Goal: Information Seeking & Learning: Learn about a topic

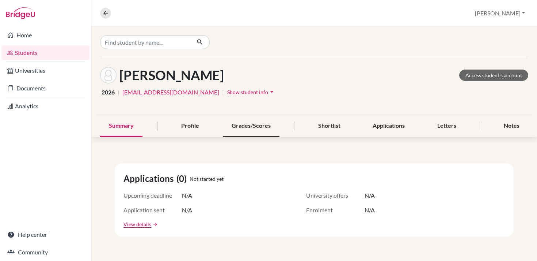
click at [263, 123] on div "Grades/Scores" at bounding box center [251, 126] width 57 height 22
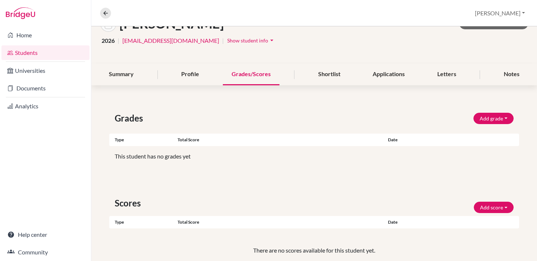
scroll to position [23, 0]
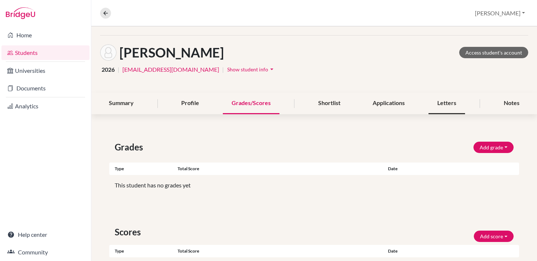
click at [453, 101] on div "Letters" at bounding box center [447, 104] width 37 height 22
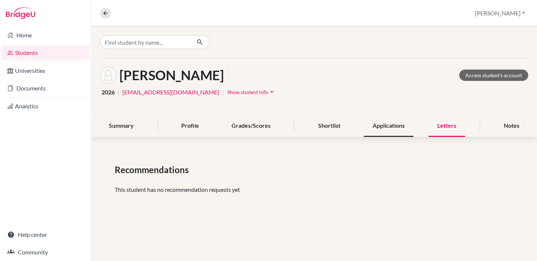
click at [399, 121] on div "Applications" at bounding box center [389, 126] width 50 height 22
click at [227, 94] on span "Show student info" at bounding box center [247, 92] width 41 height 6
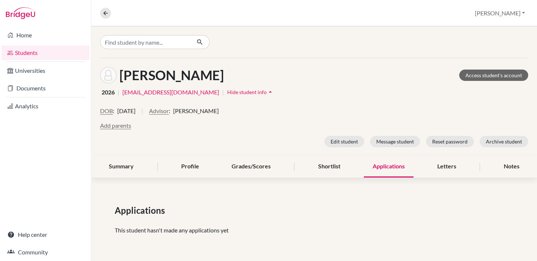
click at [227, 94] on span "Hide student info" at bounding box center [246, 92] width 39 height 6
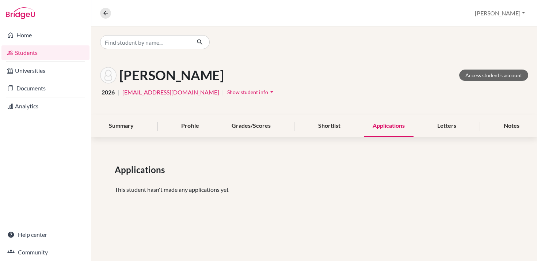
click at [59, 51] on link "Students" at bounding box center [45, 52] width 88 height 15
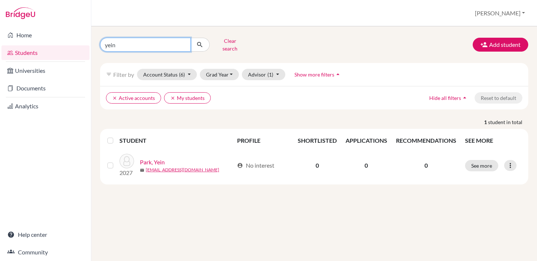
click at [178, 41] on input "yein" at bounding box center [145, 45] width 91 height 14
type input "y"
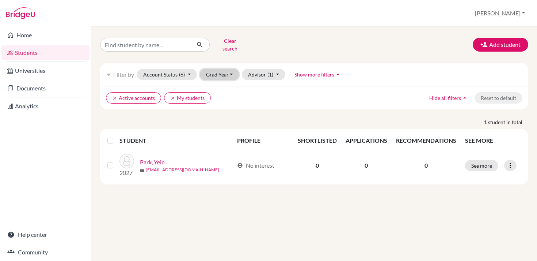
click at [219, 70] on button "Grad Year" at bounding box center [219, 74] width 39 height 11
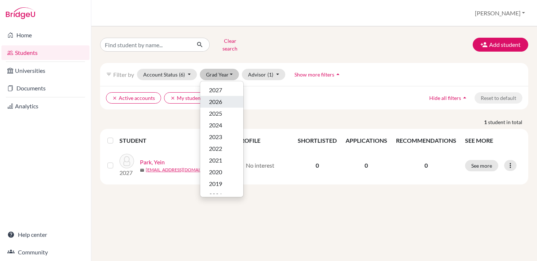
click at [218, 97] on span "2026" at bounding box center [215, 101] width 13 height 9
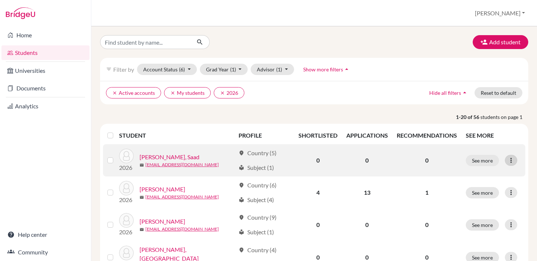
click at [506, 160] on div at bounding box center [511, 160] width 12 height 11
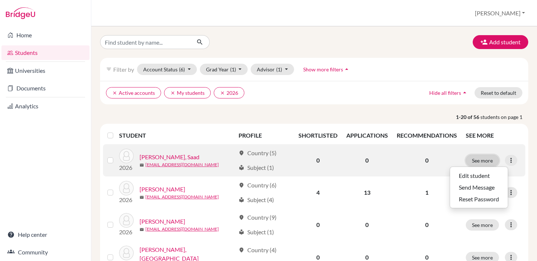
click at [490, 160] on button "See more" at bounding box center [482, 160] width 33 height 11
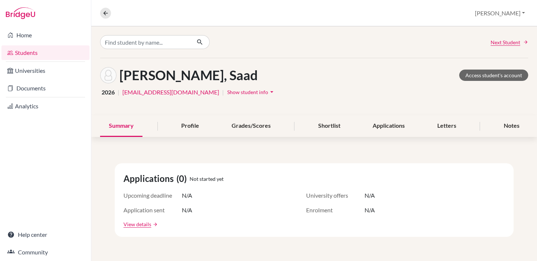
click at [226, 73] on h1 "Abdelmoumen, Saad" at bounding box center [189, 75] width 139 height 16
click at [473, 75] on link "Access student's account" at bounding box center [494, 74] width 69 height 11
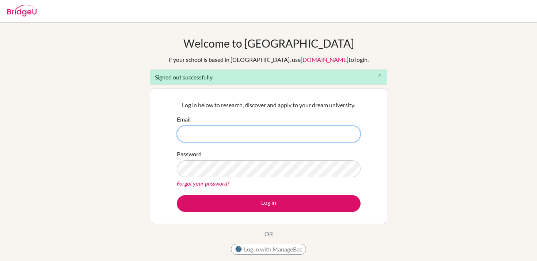
type input "cgilbert@cas.ac.ma"
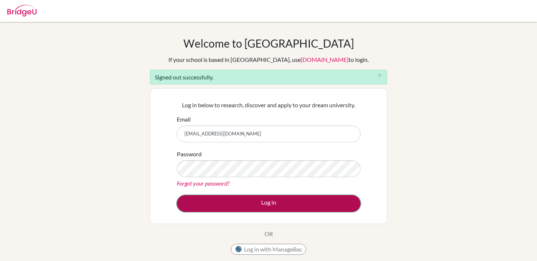
click at [260, 208] on button "Log in" at bounding box center [269, 203] width 184 height 17
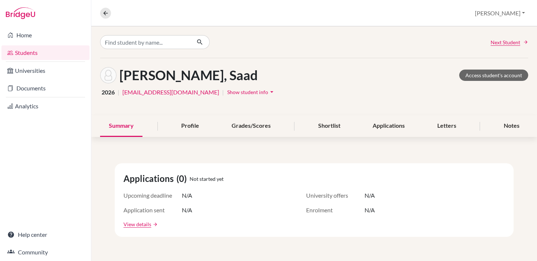
click at [268, 93] on icon "arrow_drop_down" at bounding box center [271, 91] width 7 height 7
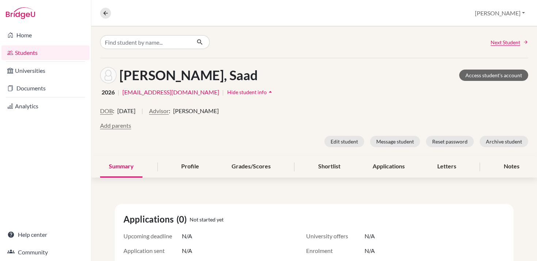
click at [267, 93] on icon "arrow_drop_up" at bounding box center [270, 91] width 7 height 7
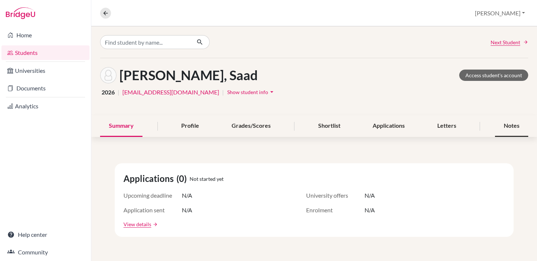
click at [511, 124] on div "Notes" at bounding box center [511, 126] width 33 height 22
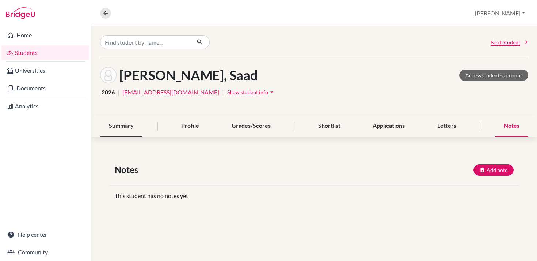
click at [126, 124] on div "Summary" at bounding box center [121, 126] width 42 height 22
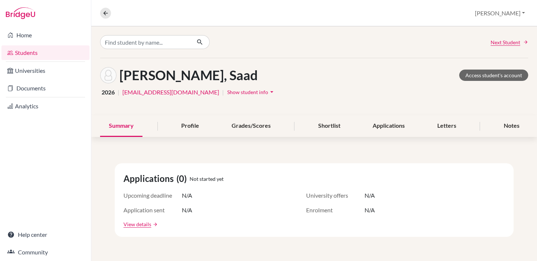
click at [126, 124] on div "Summary" at bounding box center [121, 126] width 42 height 22
